Goal: Book appointment/travel/reservation

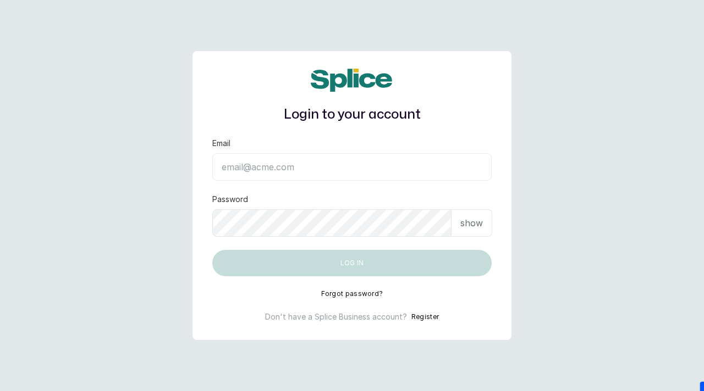
click at [279, 169] on input "Email" at bounding box center [351, 166] width 279 height 27
click at [279, 167] on input "Email" at bounding box center [351, 166] width 279 height 27
paste input "sknanalyticsmedaesthetics@gmail.com SAnalytics14!"
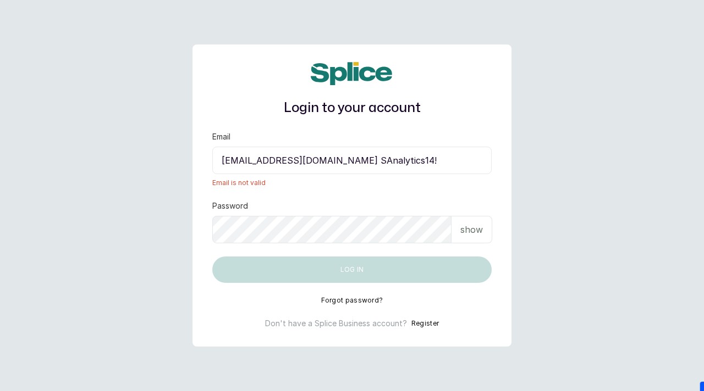
drag, startPoint x: 389, startPoint y: 162, endPoint x: 446, endPoint y: 159, distance: 57.8
click at [446, 159] on input "sknanalyticsmedaesthetics@gmail.com SAnalytics14!" at bounding box center [351, 160] width 279 height 27
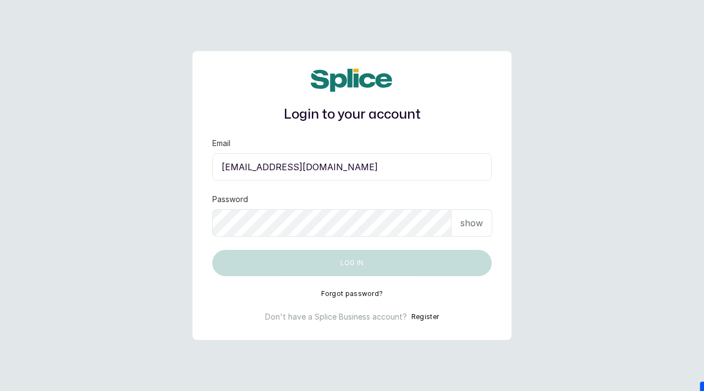
type input "sknanalyticsmedaesthetics@gmail.com"
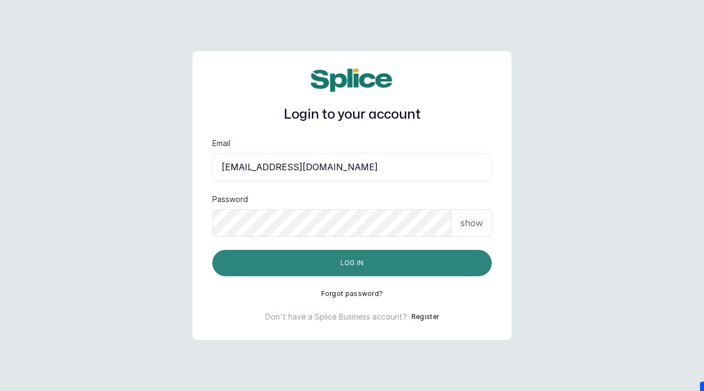
click at [372, 263] on button "Log in" at bounding box center [351, 263] width 279 height 26
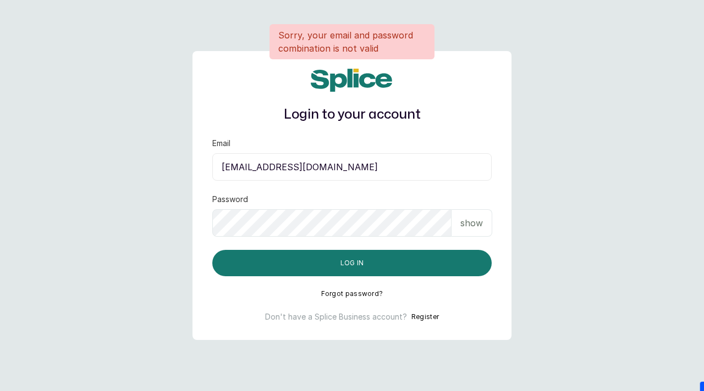
click at [461, 225] on p "show" at bounding box center [471, 223] width 23 height 13
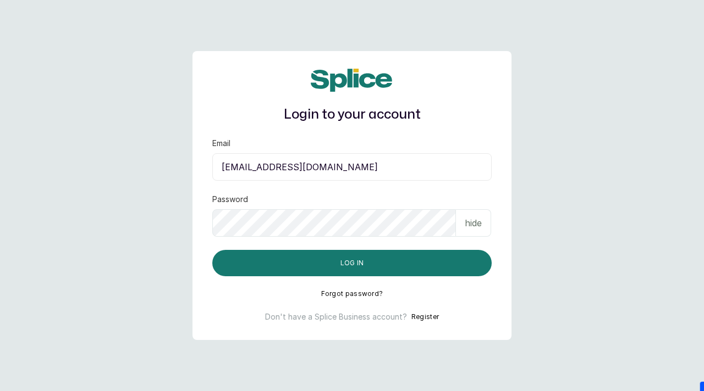
click at [258, 170] on input "sknanalyticsmedaesthetics@gmail.com" at bounding box center [351, 166] width 279 height 27
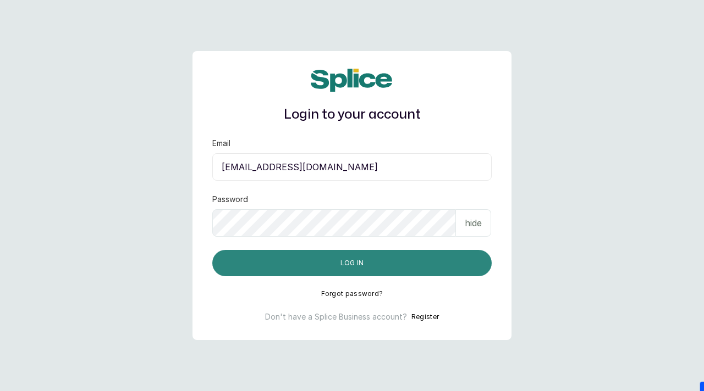
click at [326, 262] on button "Log in" at bounding box center [351, 263] width 279 height 26
click at [314, 265] on button "Log in" at bounding box center [351, 263] width 279 height 26
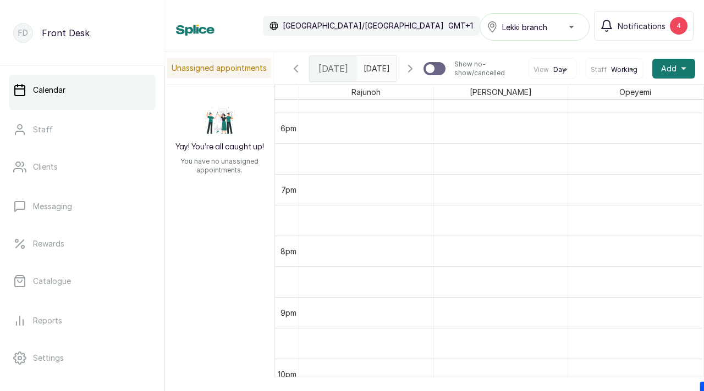
scroll to position [1120, 0]
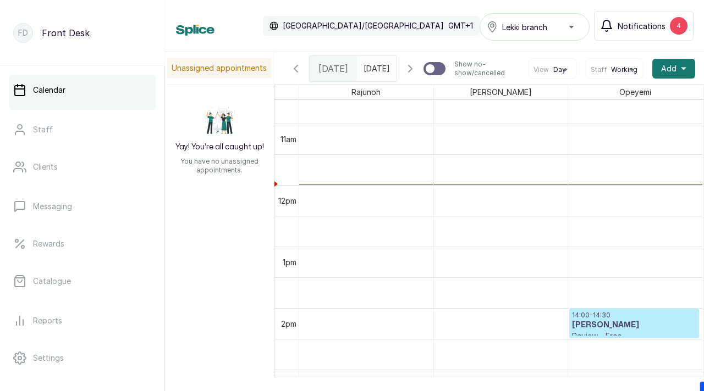
click at [629, 23] on span "Notifications" at bounding box center [641, 26] width 48 height 12
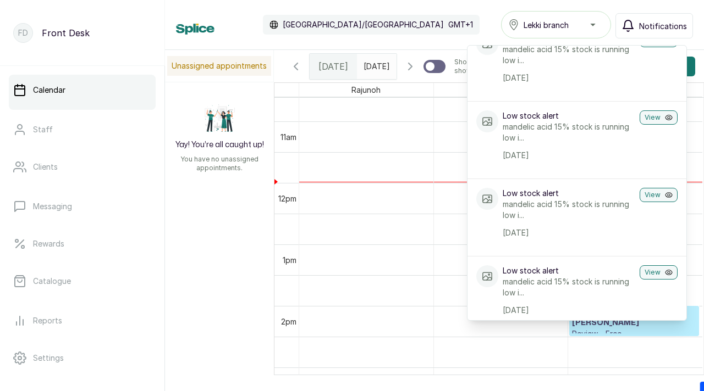
click at [438, 32] on div "Calendar [GEOGRAPHIC_DATA]/[GEOGRAPHIC_DATA] GMT+1 Lekki branch Notifications N…" at bounding box center [434, 24] width 517 height 27
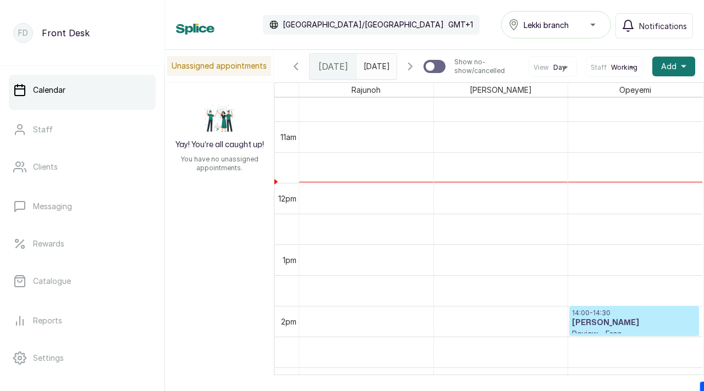
click at [412, 70] on icon "button" at bounding box center [409, 66] width 3 height 7
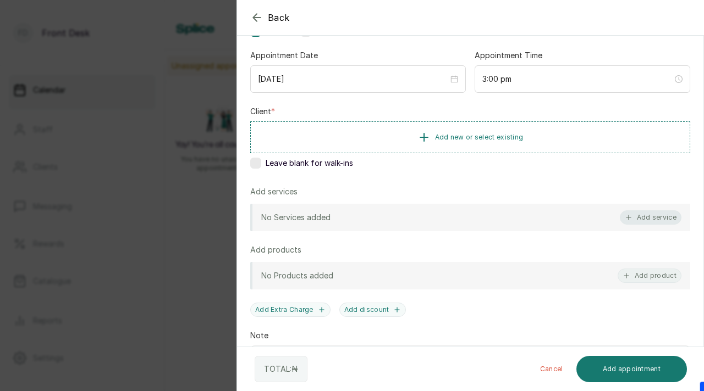
click at [649, 221] on button "Add service" at bounding box center [651, 218] width 62 height 14
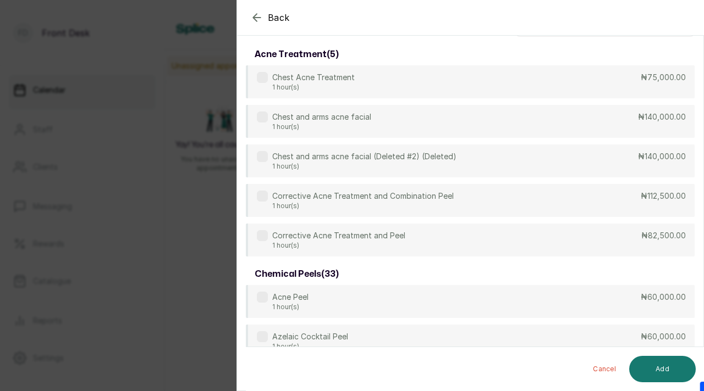
click at [251, 18] on icon "button" at bounding box center [256, 17] width 13 height 13
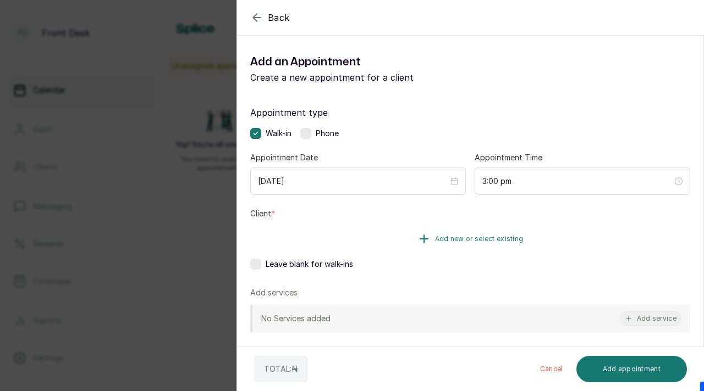
click at [446, 240] on span "Add new or select existing" at bounding box center [479, 239] width 89 height 9
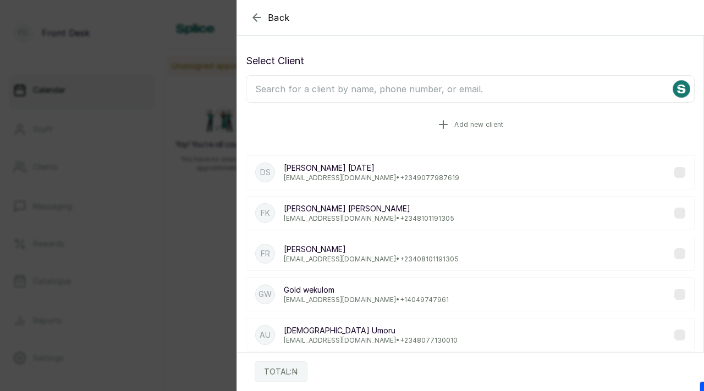
click at [463, 115] on button "Add new client" at bounding box center [470, 124] width 449 height 31
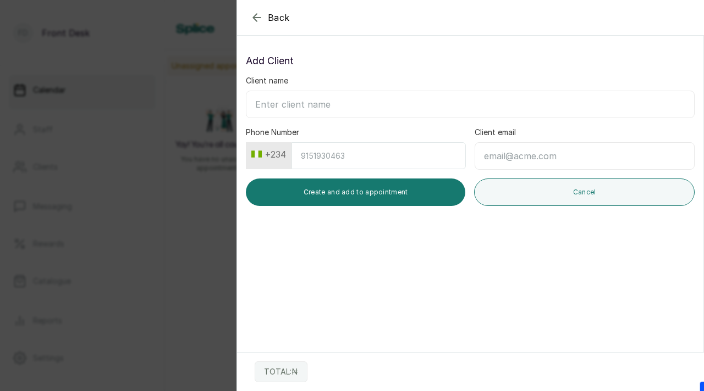
click at [391, 95] on input "Client name" at bounding box center [470, 104] width 449 height 27
click at [354, 158] on input "Phone Number" at bounding box center [378, 155] width 174 height 27
click at [513, 161] on input "Client email" at bounding box center [584, 155] width 220 height 27
click at [256, 16] on icon "button" at bounding box center [256, 17] width 13 height 13
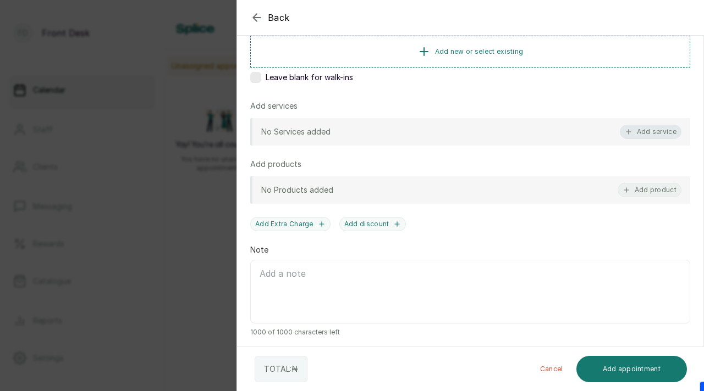
click at [641, 129] on button "Add service" at bounding box center [651, 132] width 62 height 14
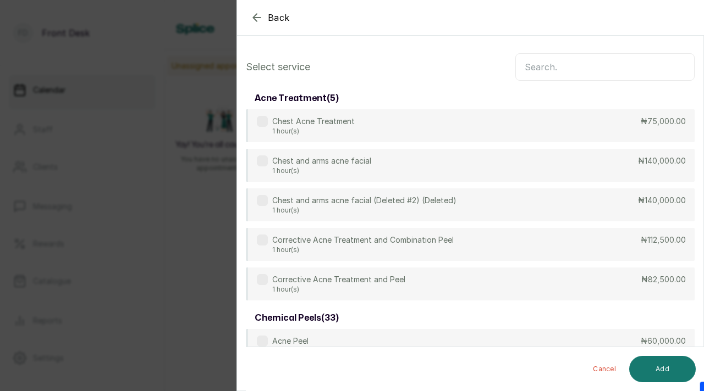
click at [543, 78] on input "text" at bounding box center [604, 66] width 179 height 27
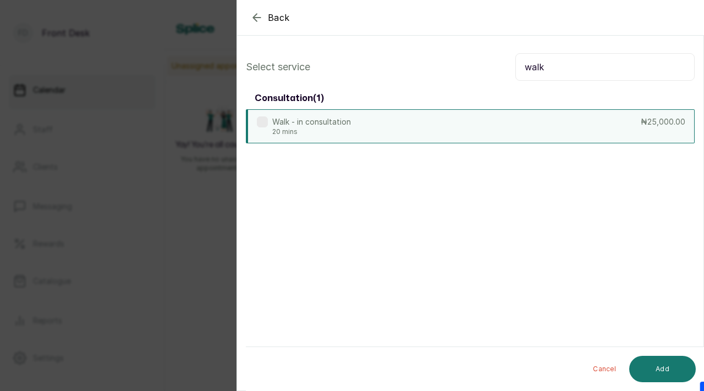
type input "walk"
click at [262, 123] on label at bounding box center [262, 122] width 11 height 11
click at [648, 366] on button "Add" at bounding box center [662, 369] width 67 height 26
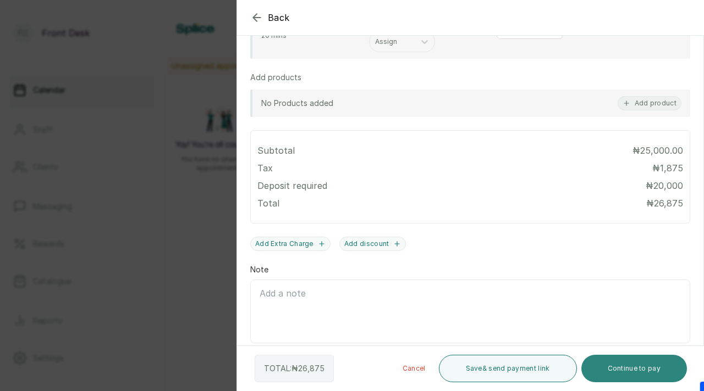
click at [641, 373] on button "Continue to pay" at bounding box center [634, 368] width 106 height 27
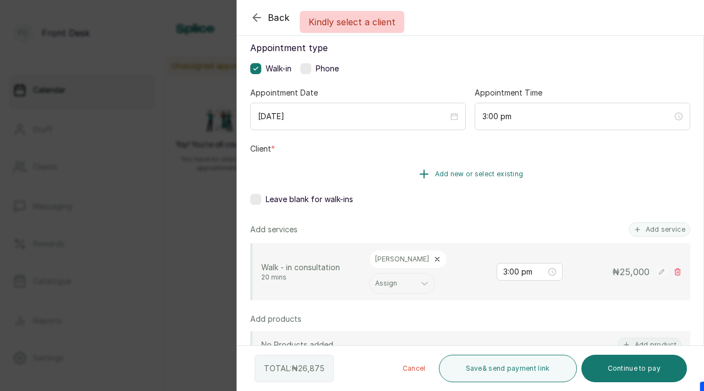
click at [452, 176] on span "Add new or select existing" at bounding box center [479, 174] width 89 height 9
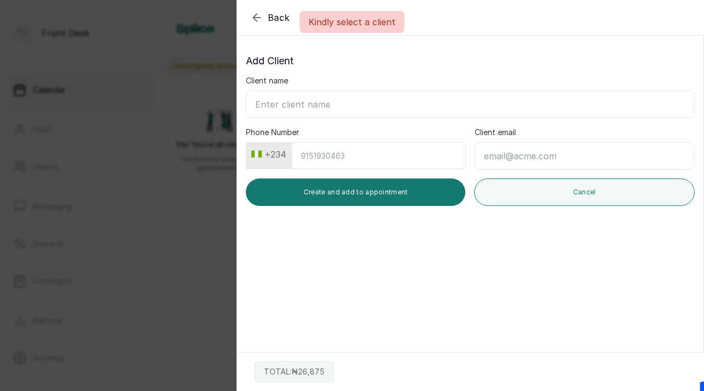
click at [252, 16] on div "Kindly select a client" at bounding box center [352, 22] width 704 height 22
click at [258, 17] on icon "button" at bounding box center [256, 17] width 7 height 7
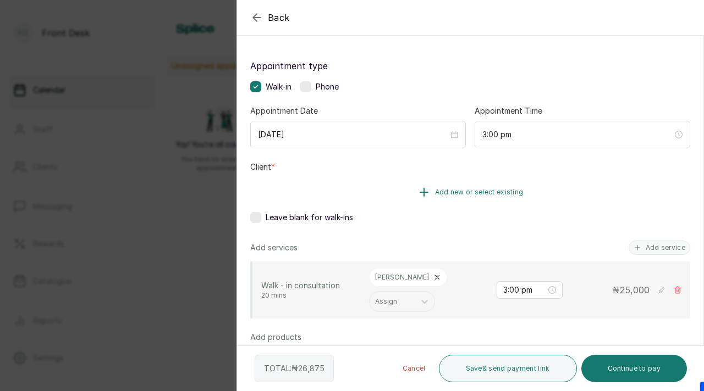
click at [506, 189] on span "Add new or select existing" at bounding box center [479, 192] width 89 height 9
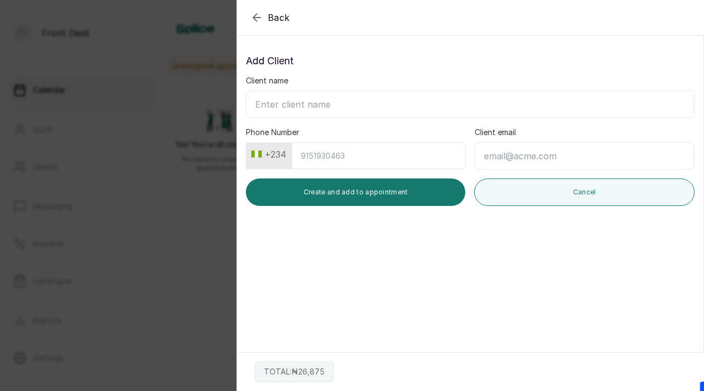
click at [254, 9] on div "Back" at bounding box center [589, 17] width 704 height 35
click at [256, 14] on icon "button" at bounding box center [256, 17] width 13 height 13
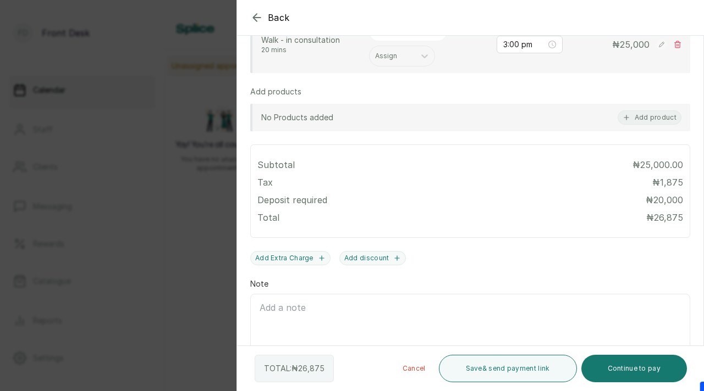
scroll to position [308, 0]
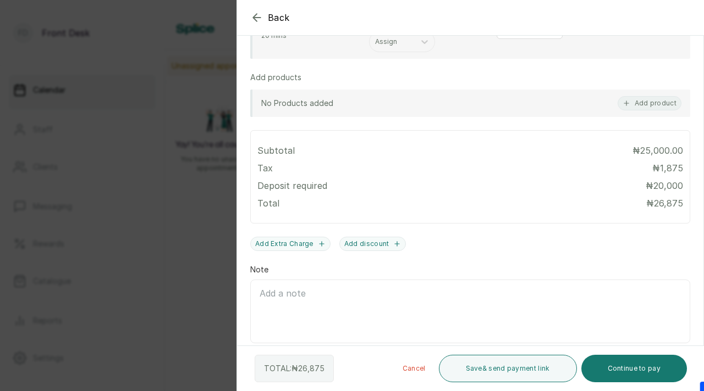
click at [250, 17] on div "Back" at bounding box center [589, 17] width 704 height 35
click at [252, 17] on icon "button" at bounding box center [256, 17] width 13 height 13
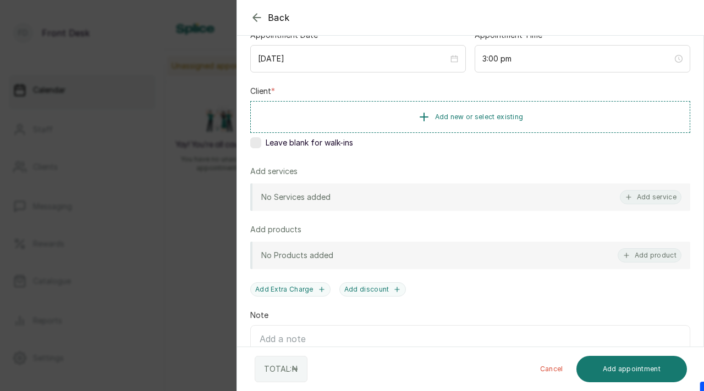
scroll to position [139, 0]
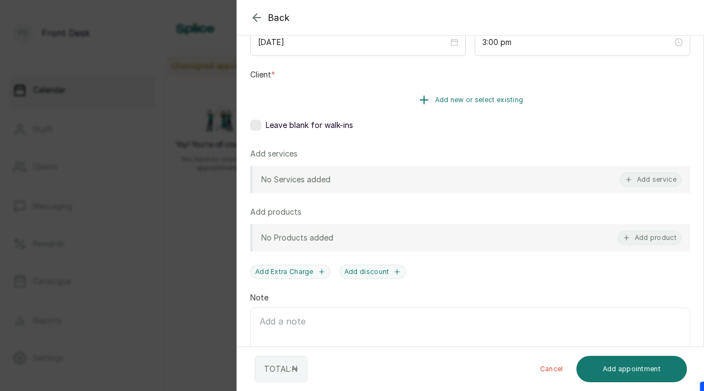
click at [495, 98] on span "Add new or select existing" at bounding box center [479, 100] width 89 height 9
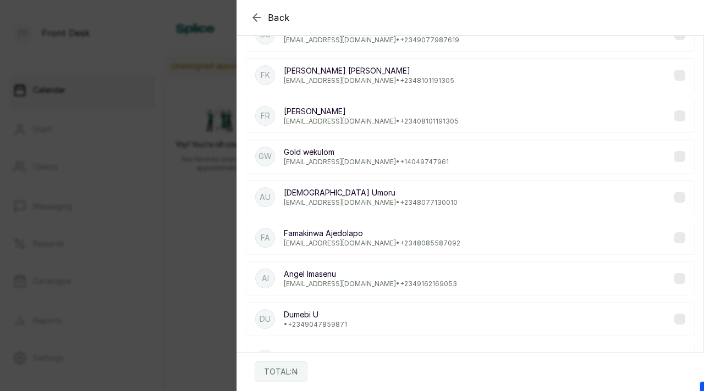
click at [387, 86] on div "Fk [PERSON_NAME] [EMAIL_ADDRESS][DOMAIN_NAME] • [PHONE_NUMBER]" at bounding box center [470, 75] width 449 height 34
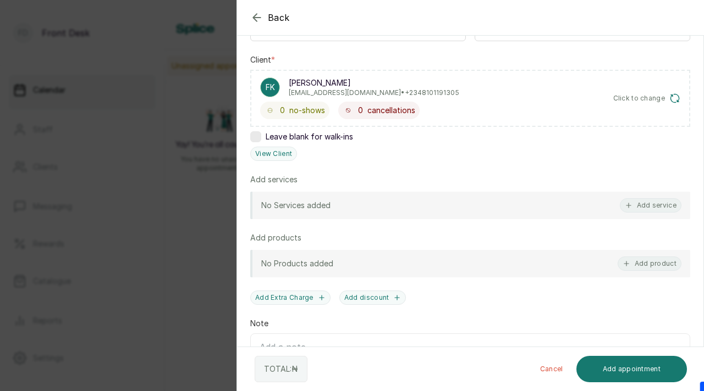
scroll to position [177, 0]
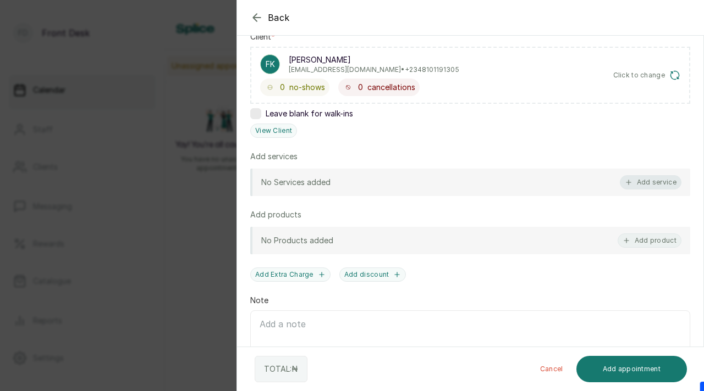
click at [646, 186] on button "Add service" at bounding box center [651, 182] width 62 height 14
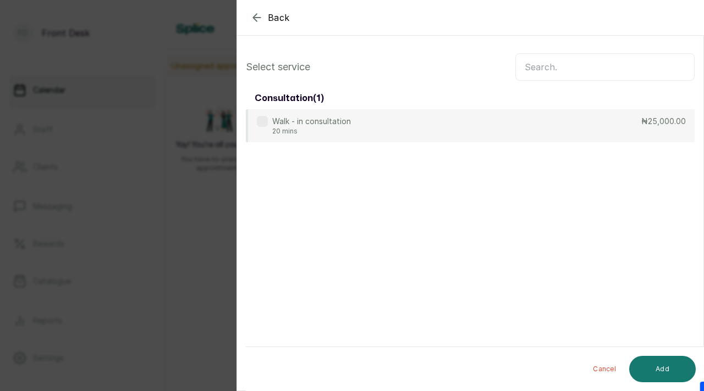
click at [547, 72] on input "text" at bounding box center [604, 66] width 179 height 27
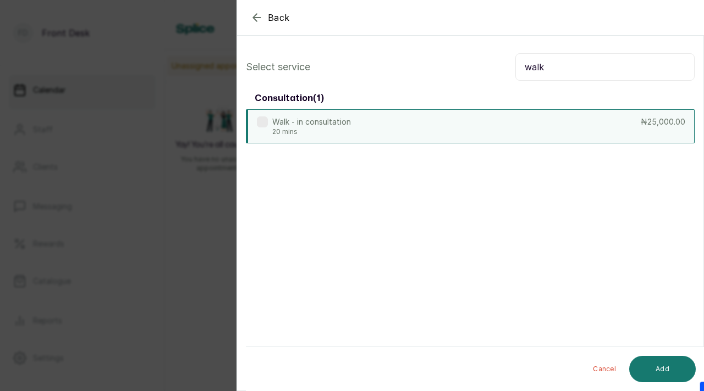
type input "walk"
click at [264, 123] on label at bounding box center [262, 122] width 11 height 11
click at [652, 372] on button "Add" at bounding box center [662, 369] width 67 height 26
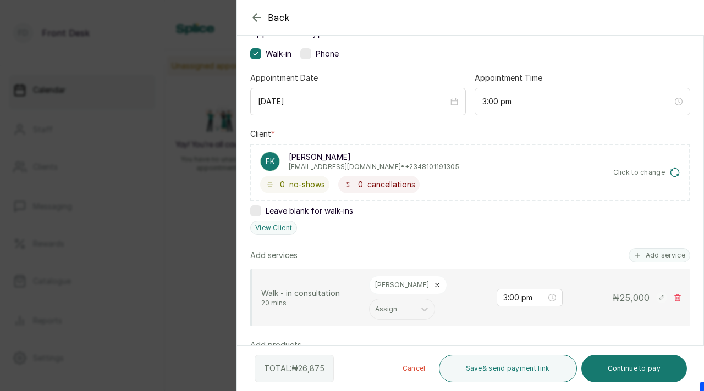
scroll to position [132, 0]
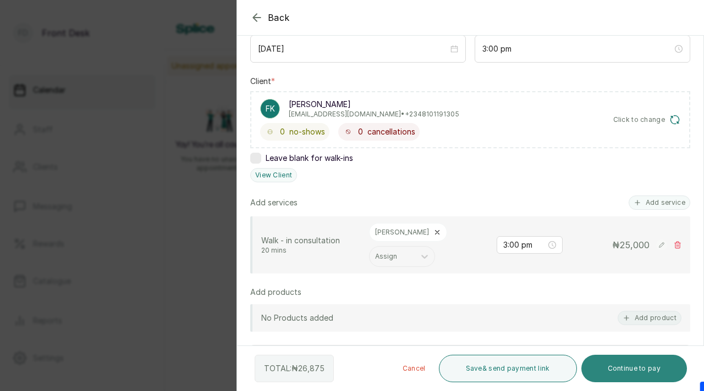
click at [622, 369] on button "Continue to pay" at bounding box center [634, 368] width 106 height 27
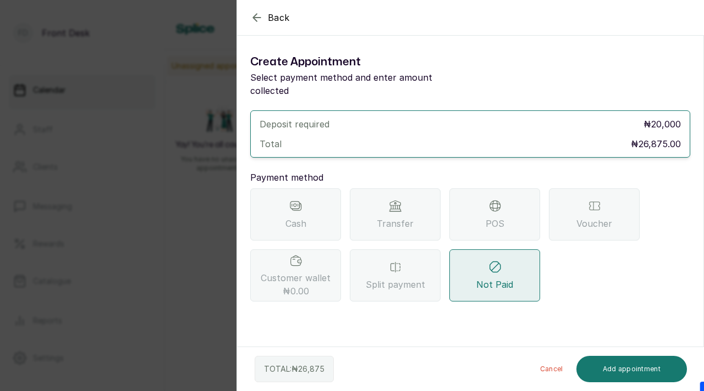
click at [418, 199] on div "Transfer" at bounding box center [395, 215] width 91 height 52
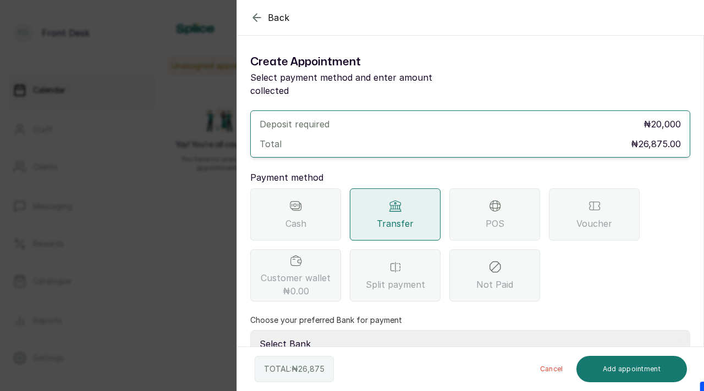
scroll to position [65, 0]
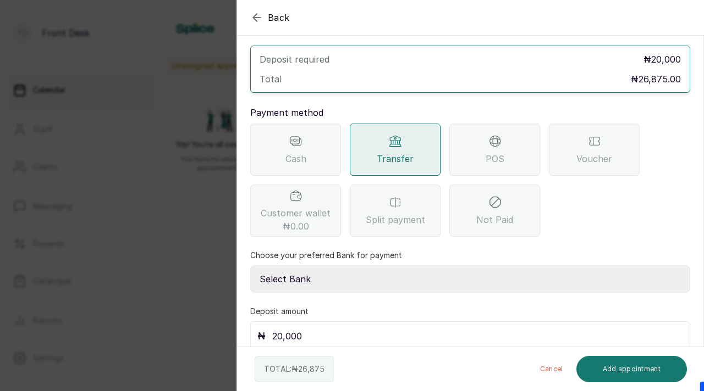
click at [376, 270] on select "Select Bank [PERSON_NAME] Fairmoney Microfinance Bank SKN ANALYTICS MED AESTH. …" at bounding box center [470, 279] width 440 height 27
select select "43272bc0-21c6-4b19-b9fb-c2093b8603c2"
click at [250, 266] on select "Select Bank [PERSON_NAME] Fairmoney Microfinance Bank SKN ANALYTICS MED AESTH. …" at bounding box center [470, 279] width 440 height 27
click at [250, 12] on icon "button" at bounding box center [256, 17] width 13 height 13
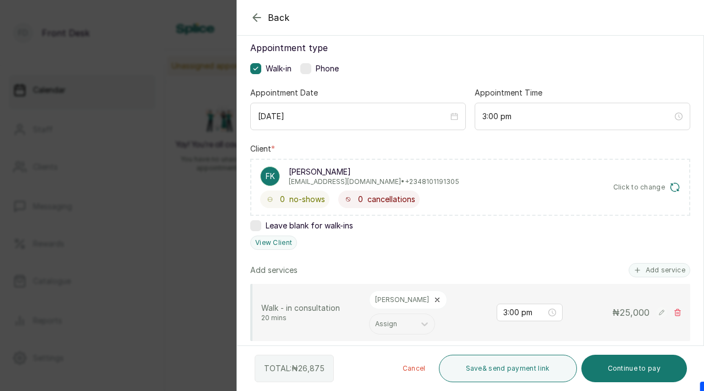
click at [251, 11] on icon "button" at bounding box center [256, 17] width 13 height 13
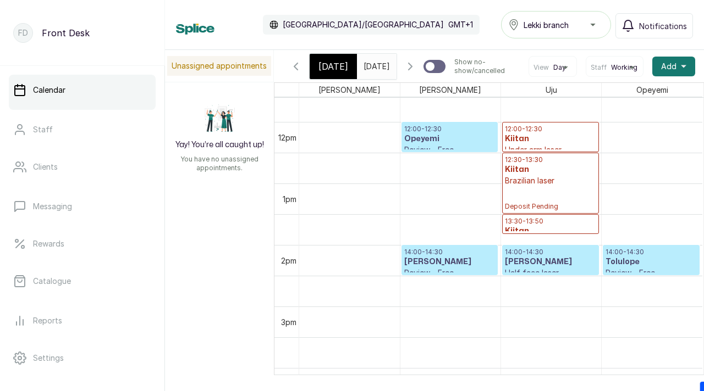
scroll to position [703, 0]
